Goal: Information Seeking & Learning: Check status

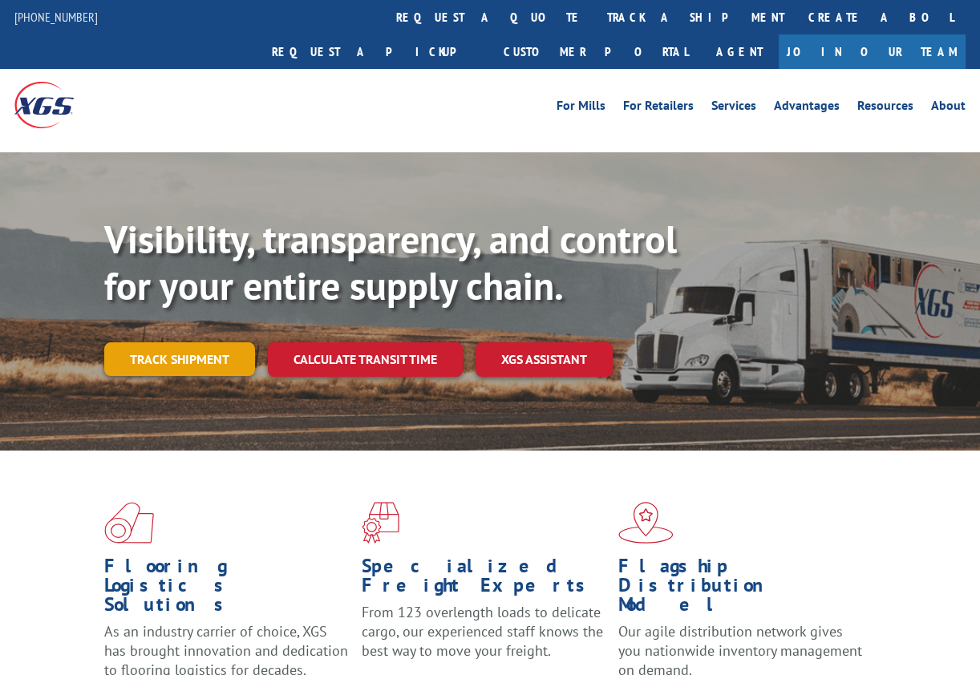
click at [198, 342] on link "Track shipment" at bounding box center [179, 359] width 151 height 34
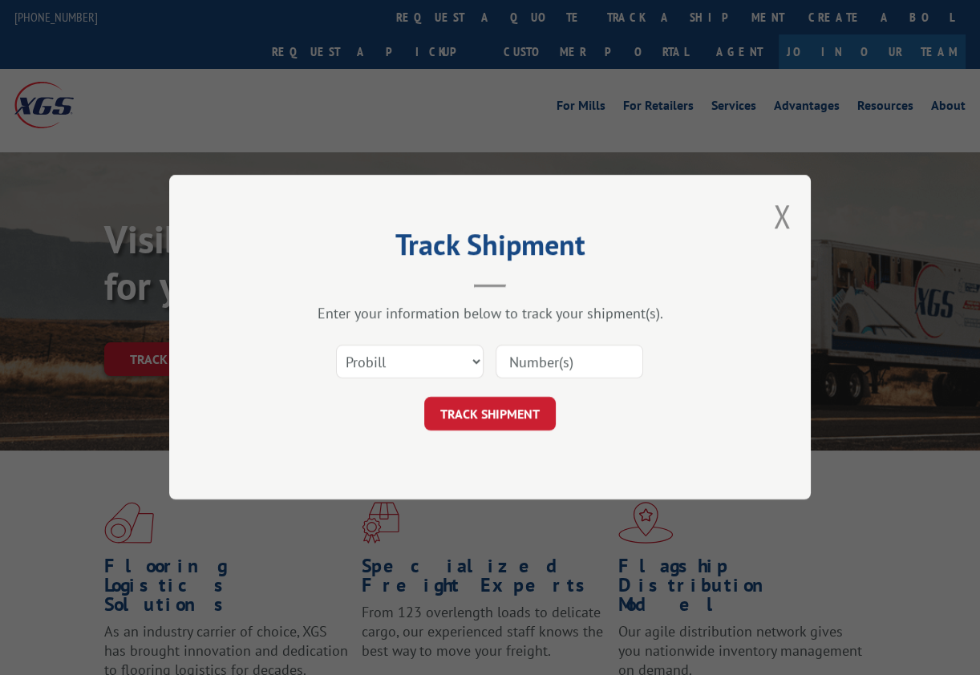
click at [553, 364] on input at bounding box center [568, 362] width 147 height 34
type input "15984287"
click button "TRACK SHIPMENT" at bounding box center [489, 415] width 131 height 34
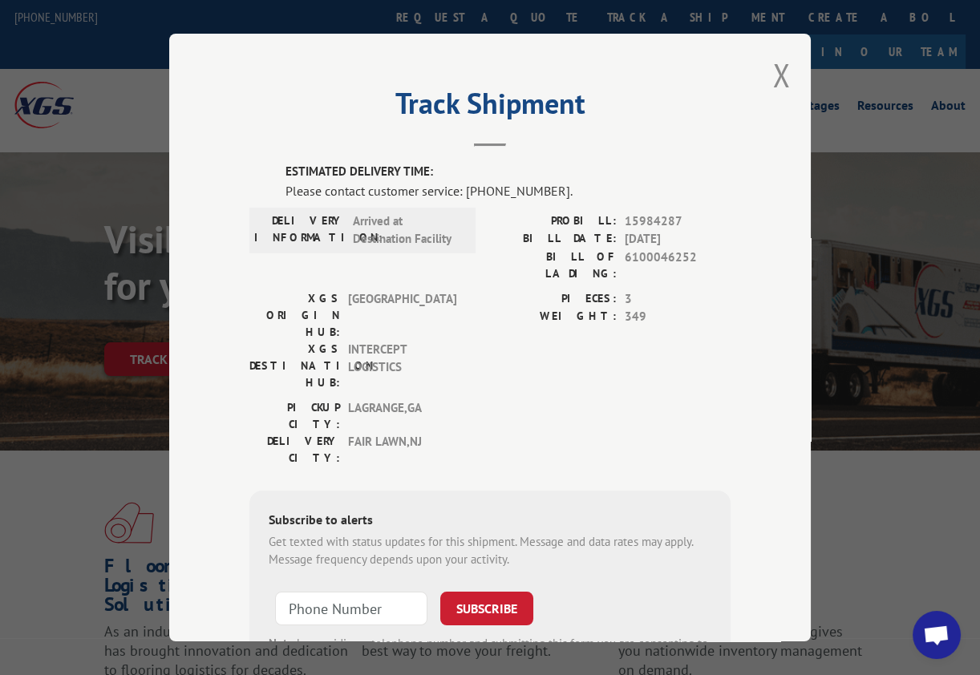
click at [608, 382] on div "ESTIMATED DELIVERY TIME: Please contact customer service: [PHONE_NUMBER]. DELIV…" at bounding box center [489, 435] width 481 height 545
click at [644, 251] on span "6100046252" at bounding box center [677, 265] width 106 height 34
copy span "6100046252"
